Goal: Use online tool/utility: Utilize a website feature to perform a specific function

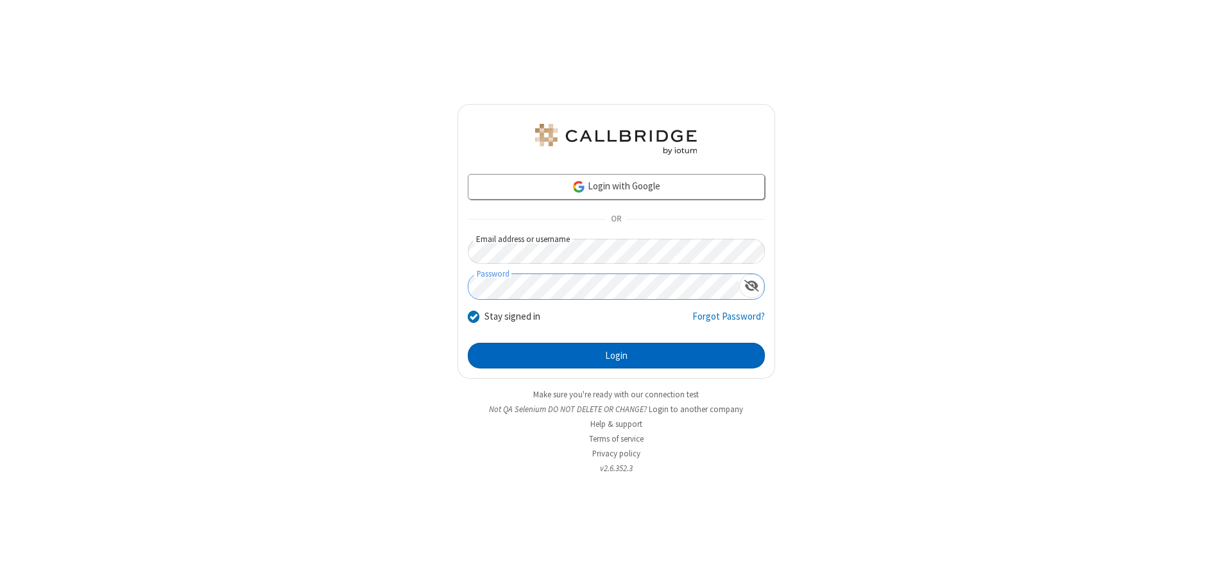
click at [616, 356] on button "Login" at bounding box center [616, 356] width 297 height 26
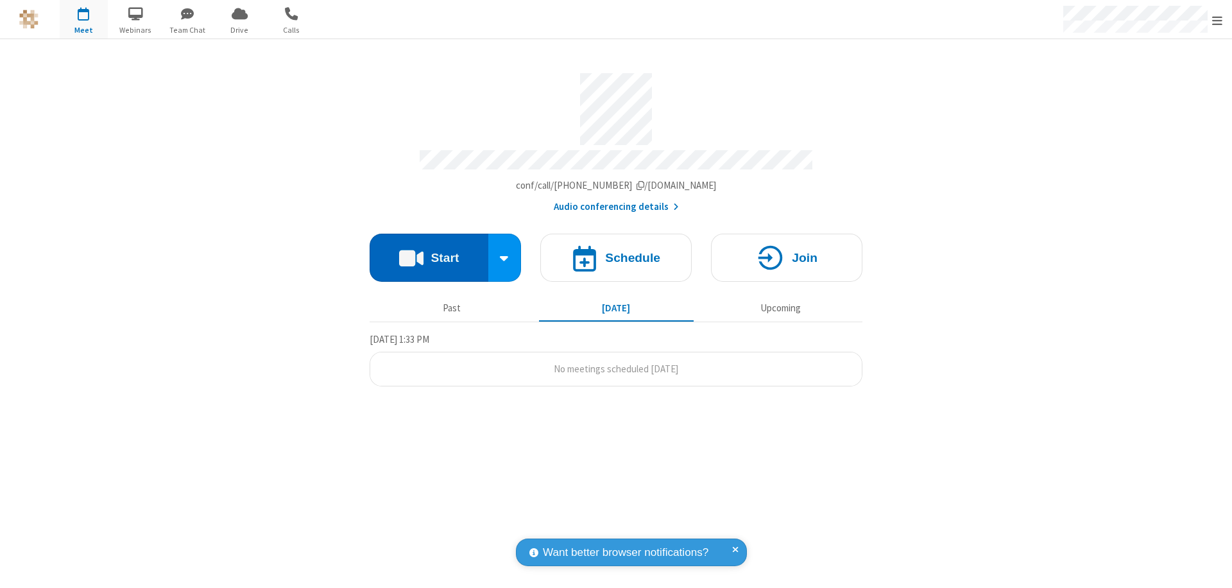
click at [429, 252] on button "Start" at bounding box center [429, 258] width 119 height 48
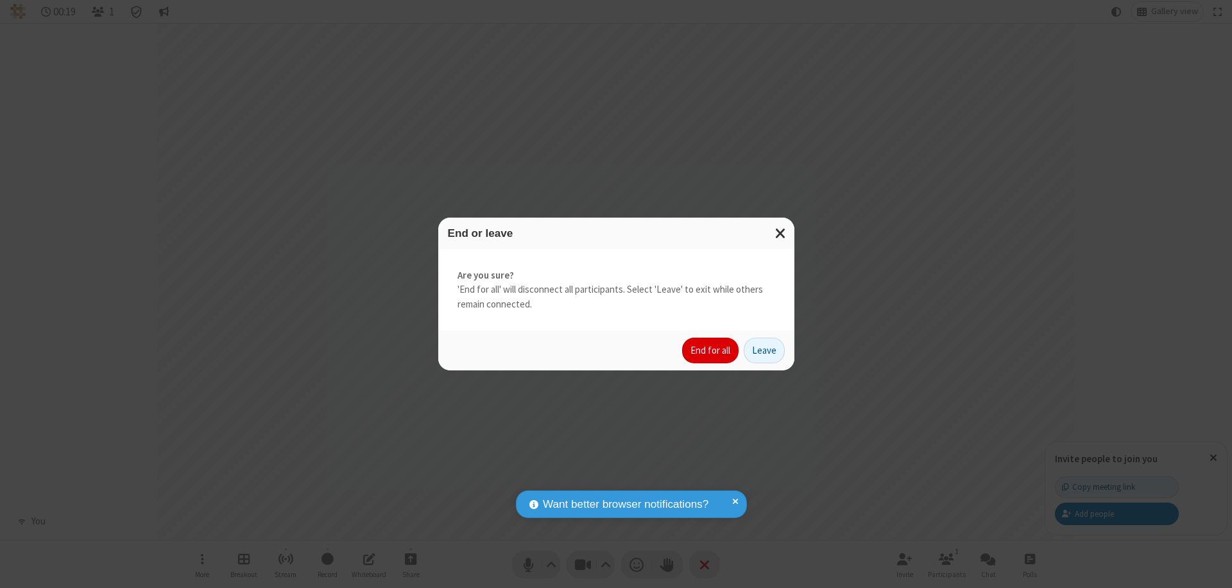
click at [711, 350] on button "End for all" at bounding box center [710, 351] width 56 height 26
